Goal: Communication & Community: Answer question/provide support

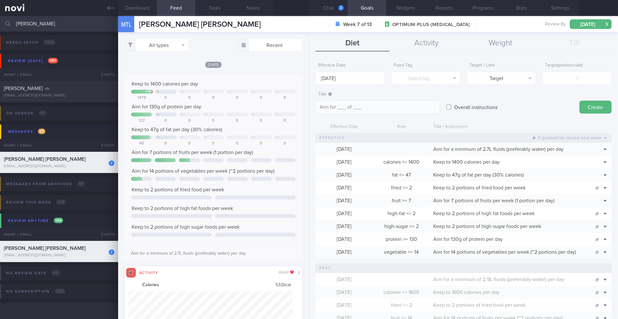
select select "9"
click at [336, 9] on button "Chat 2" at bounding box center [328, 8] width 39 height 16
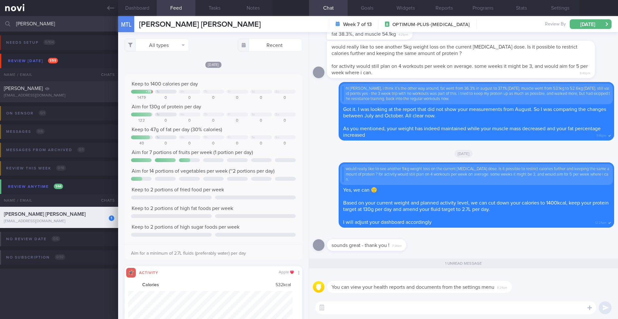
click at [361, 310] on textarea at bounding box center [456, 308] width 281 height 13
type textarea "Y"
type textarea "No problem!"
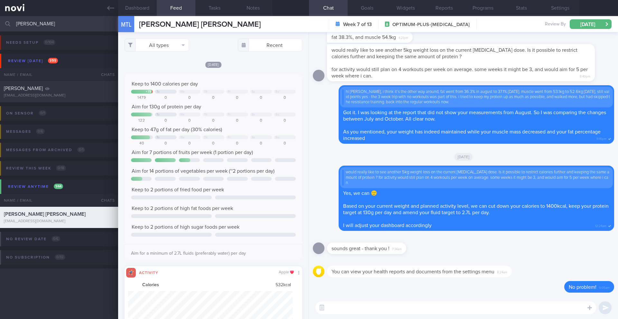
click at [38, 24] on input "tina" at bounding box center [309, 23] width 618 height 15
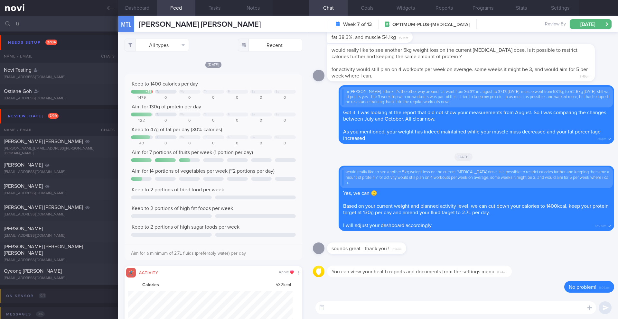
type input "t"
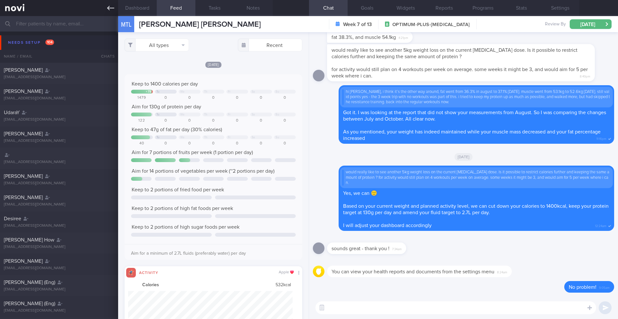
click at [105, 8] on link at bounding box center [59, 8] width 118 height 16
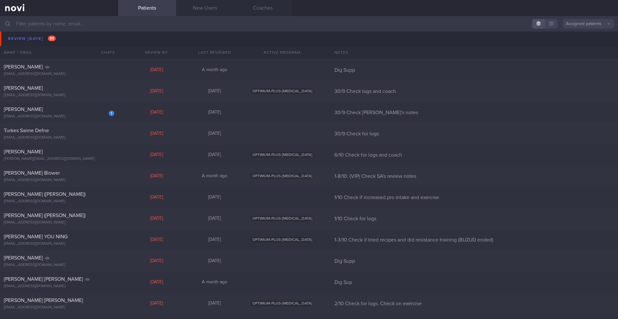
scroll to position [3277, 0]
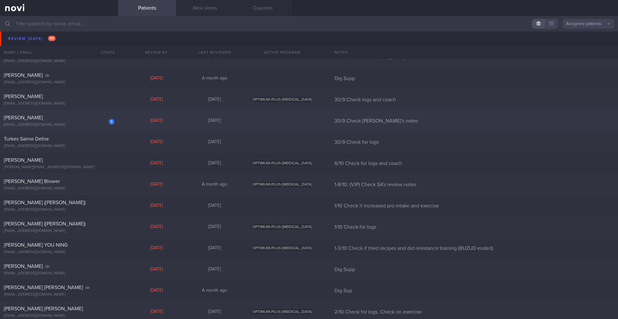
click at [36, 116] on div "[PERSON_NAME]" at bounding box center [58, 118] width 109 height 6
select select "8"
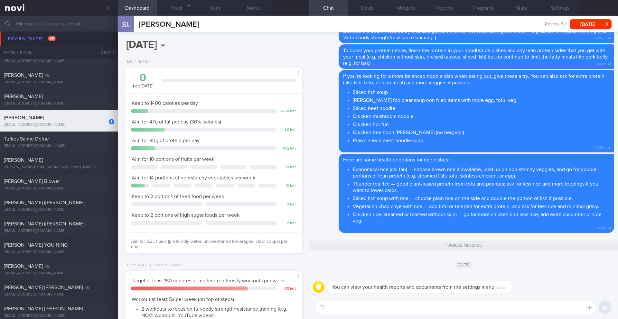
scroll to position [90, 162]
click at [474, 10] on button "Programs" at bounding box center [483, 8] width 39 height 16
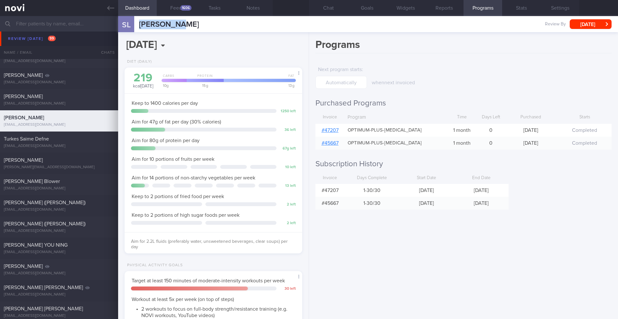
drag, startPoint x: 178, startPoint y: 26, endPoint x: 137, endPoint y: 24, distance: 41.2
click at [137, 24] on div "SL Selene Liu Selene Liu selsunder@hotmail.com Review By Tue, 30 Sep Set Next R…" at bounding box center [368, 24] width 500 height 16
copy span "[PERSON_NAME]"
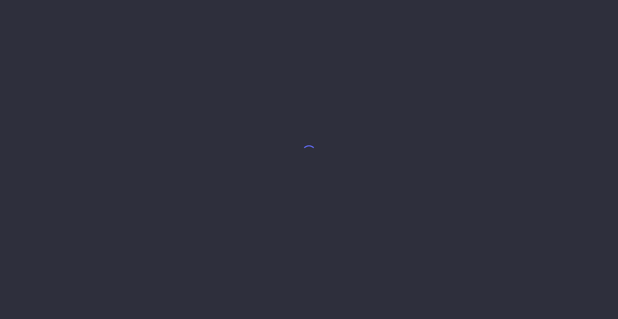
select select "8"
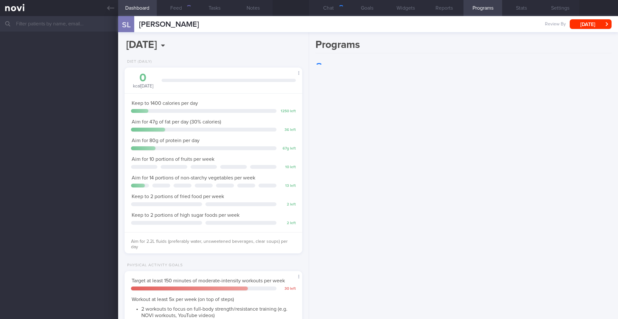
scroll to position [90, 162]
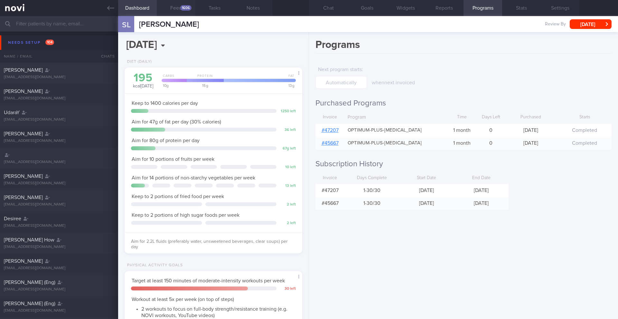
click at [177, 8] on button "Feed 1606" at bounding box center [176, 8] width 39 height 16
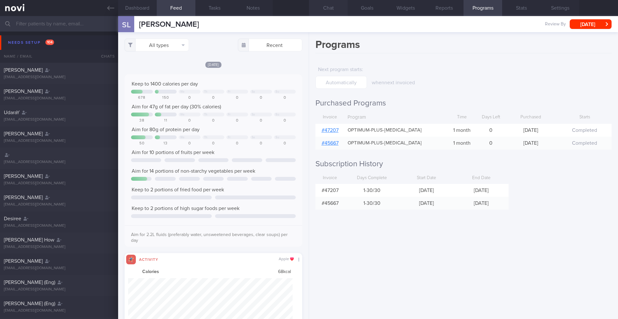
click at [328, 12] on button "Chat" at bounding box center [328, 8] width 39 height 16
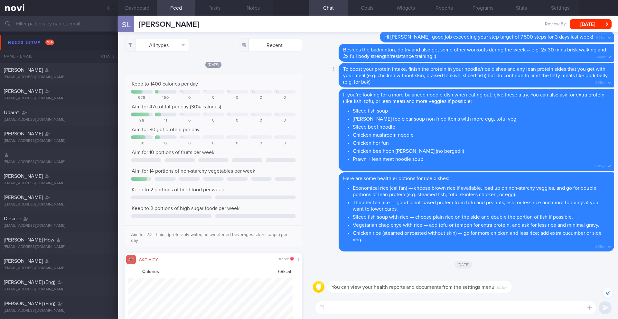
scroll to position [-131, 0]
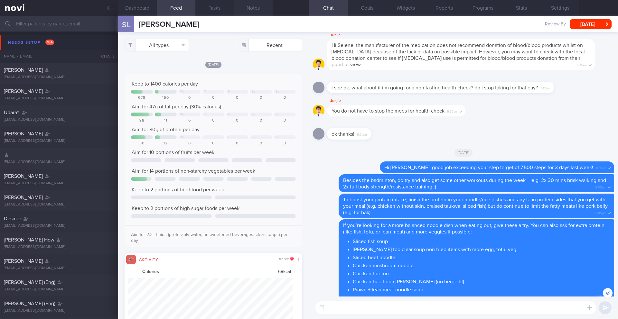
click at [262, 10] on button "Notes" at bounding box center [253, 8] width 39 height 16
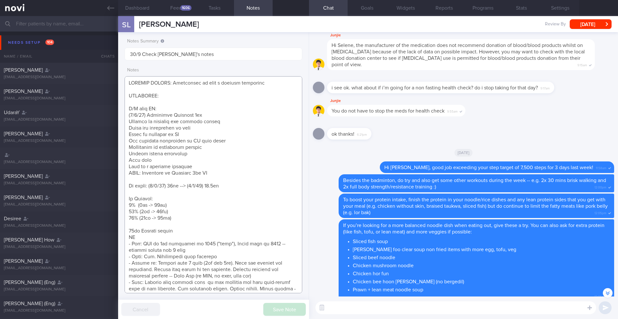
click at [215, 108] on textarea at bounding box center [214, 184] width 178 height 217
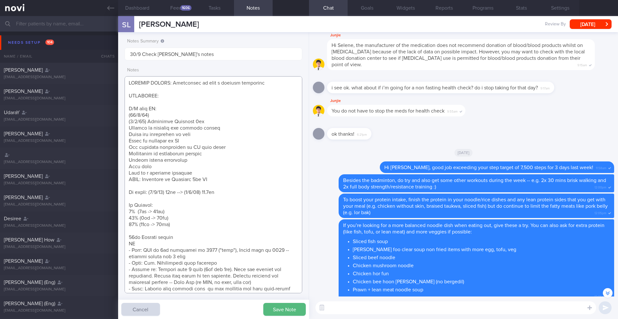
paste textarea "Tolerated [MEDICAL_DATA] 7mg OM Nil sig s/e reported Intended effects slightly …"
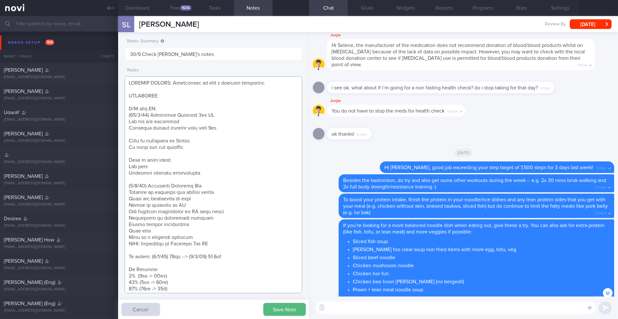
click at [191, 136] on textarea at bounding box center [214, 184] width 178 height 217
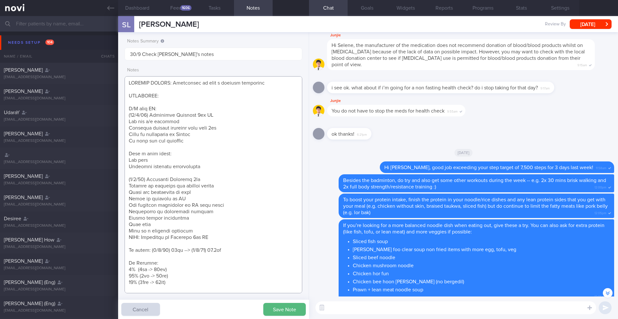
click at [170, 148] on textarea at bounding box center [214, 184] width 178 height 217
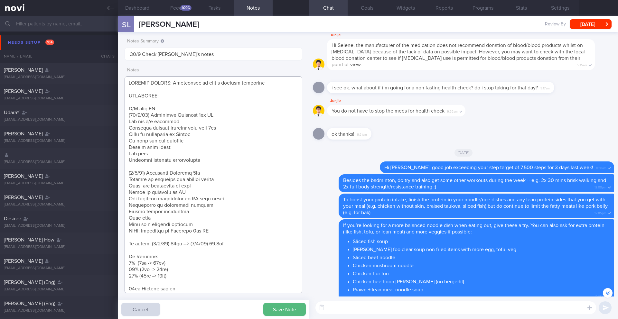
click at [205, 161] on textarea at bounding box center [214, 184] width 178 height 217
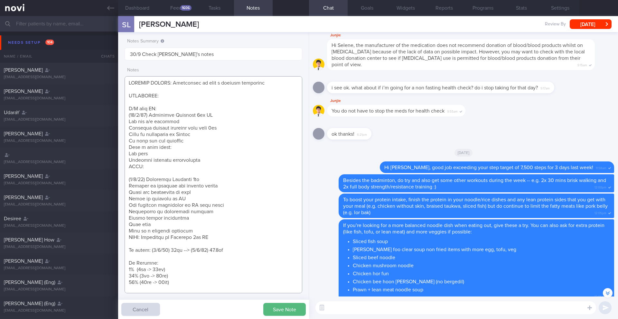
scroll to position [321912, 321789]
click at [296, 311] on button "Save Note" at bounding box center [284, 309] width 42 height 13
click at [148, 167] on textarea at bounding box center [214, 184] width 178 height 217
click at [167, 165] on textarea at bounding box center [214, 184] width 178 height 217
paste textarea
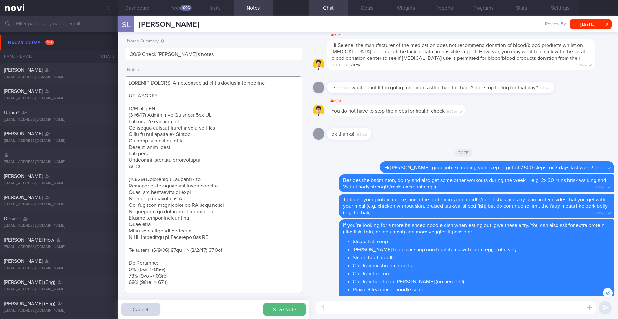
paste textarea "[MEDICAL_DATA] 0.5mg wkly"
click at [242, 251] on textarea at bounding box center [214, 184] width 178 height 217
paste textarea "69kg"
type textarea "SUPPORT NEEDED: Motivation to have a healthy lifestyle CHALLENGE: R/V with JJ: …"
click at [290, 307] on button "Save Note" at bounding box center [284, 309] width 42 height 13
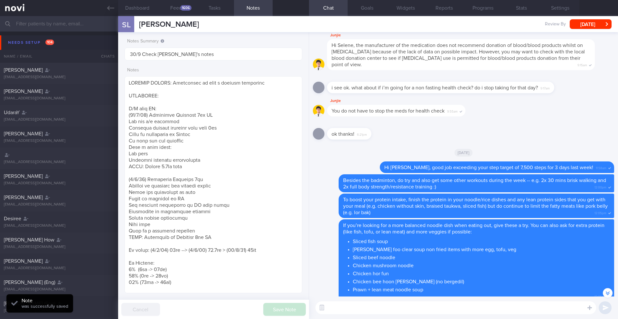
click at [399, 311] on textarea at bounding box center [456, 308] width 281 height 13
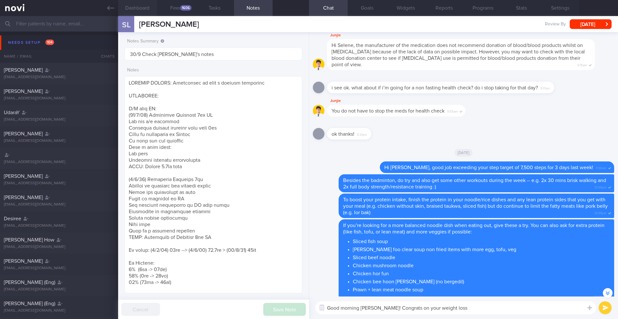
type textarea "Good morning [PERSON_NAME]! Congrats on your weight loss"
click at [144, 10] on button "Dashboard" at bounding box center [137, 8] width 39 height 16
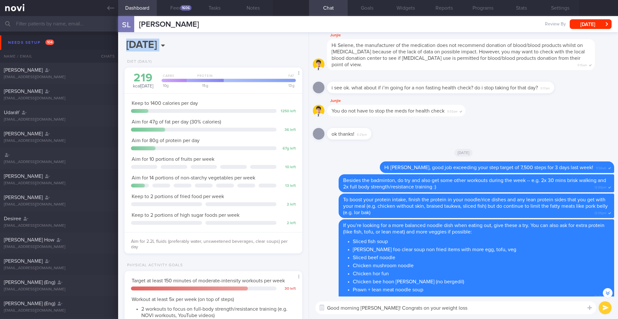
drag, startPoint x: 303, startPoint y: 41, endPoint x: 306, endPoint y: 57, distance: 16.7
click at [306, 57] on div "[DATE], 7 Oct Diet (Daily) 219 kcal [DATE] Carbs Protein Fat 10 g 15 g 13 g Kee…" at bounding box center [213, 175] width 191 height 287
click at [176, 7] on button "Feed 1606" at bounding box center [176, 8] width 39 height 16
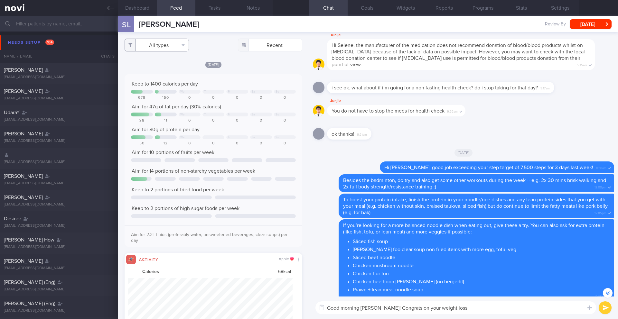
click at [176, 48] on button "All types" at bounding box center [157, 45] width 64 height 13
click at [166, 67] on button "Activity" at bounding box center [157, 67] width 64 height 10
checkbox input "false"
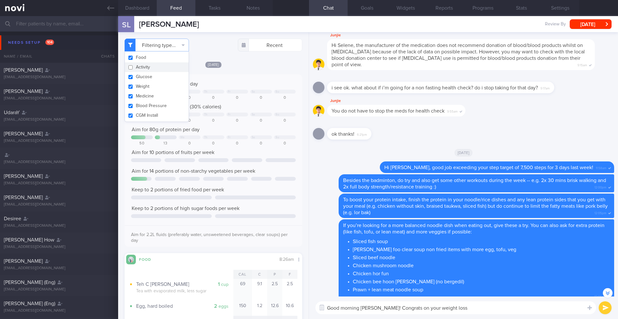
click at [252, 76] on div "Keep to 1400 calories per day We Th Fr Sa Su 678 150 0 0 0 0 0 Aim for 47g of f…" at bounding box center [214, 160] width 178 height 173
click at [257, 9] on button "Notes" at bounding box center [253, 8] width 39 height 16
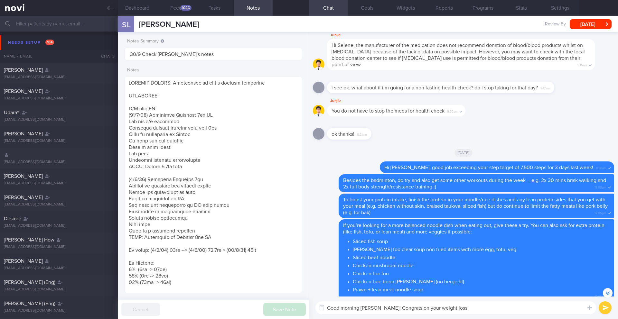
click at [469, 311] on textarea "Good morning [PERSON_NAME]! Congrats on your weight loss" at bounding box center [456, 308] width 281 height 13
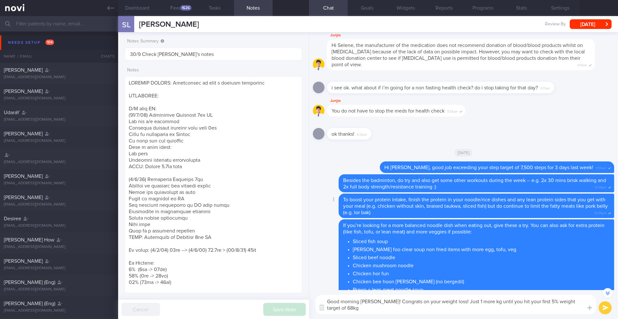
type textarea "Good morning [PERSON_NAME]! Congrats on your weight loss! Just 1 more kg until …"
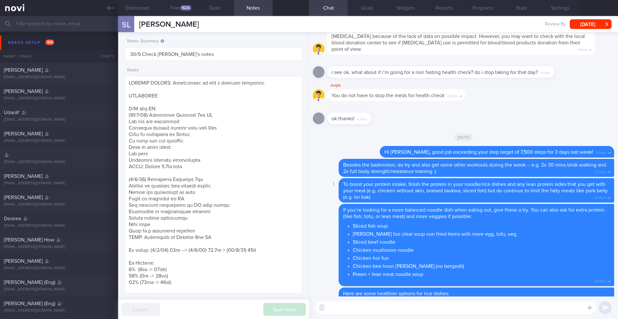
scroll to position [0, 0]
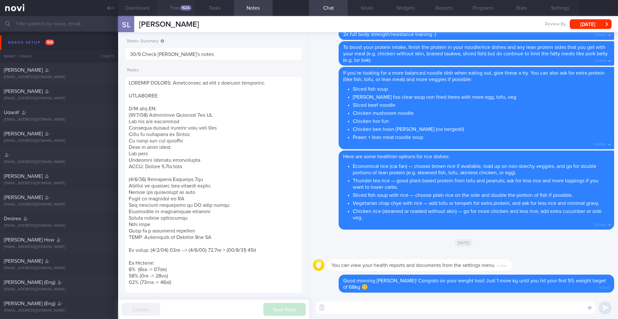
click at [173, 10] on button "Feed 1626" at bounding box center [176, 8] width 39 height 16
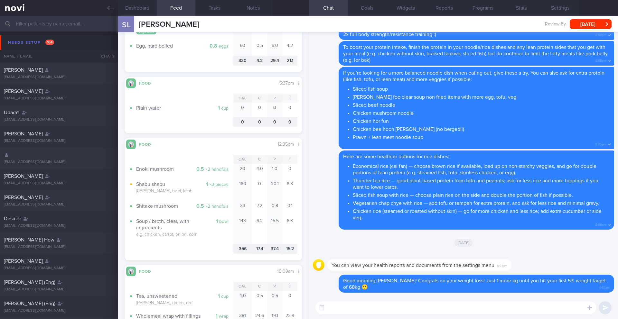
scroll to position [497, 0]
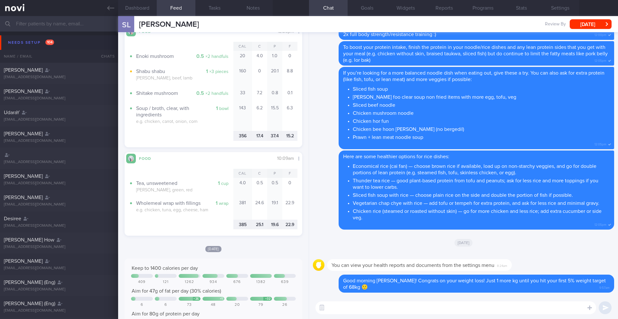
click at [331, 307] on textarea at bounding box center [456, 308] width 281 height 13
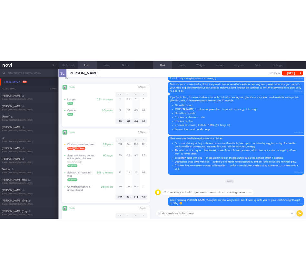
scroll to position [881, 0]
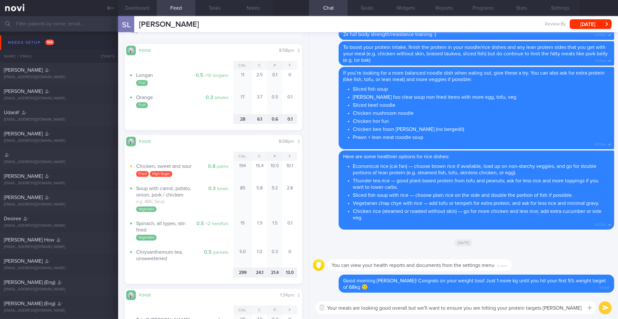
type textarea "Your meals are looking good overall but we'll want to ensure you are hitting yo…"
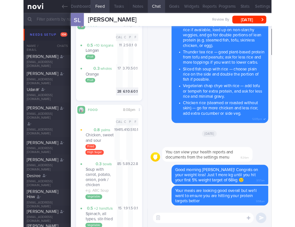
scroll to position [321913, 321892]
